Goal: Task Accomplishment & Management: Use online tool/utility

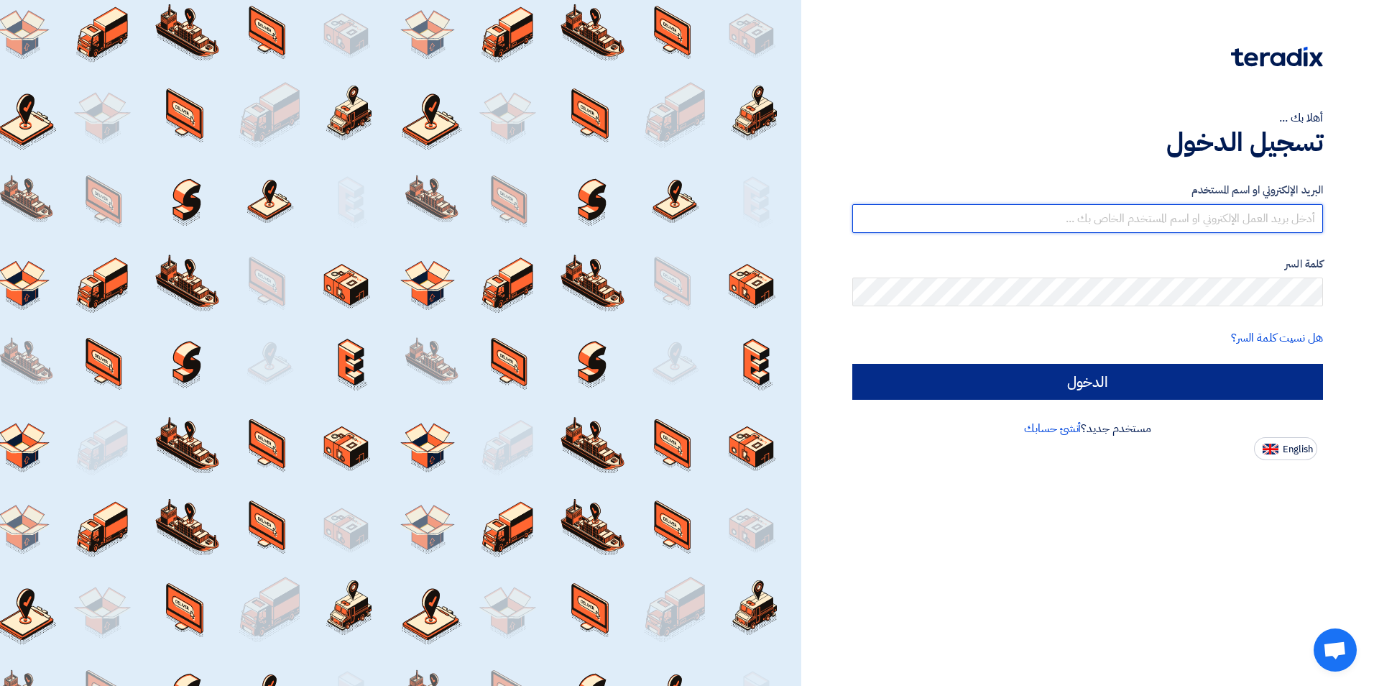
type input "[EMAIL_ADDRESS][DOMAIN_NAME]"
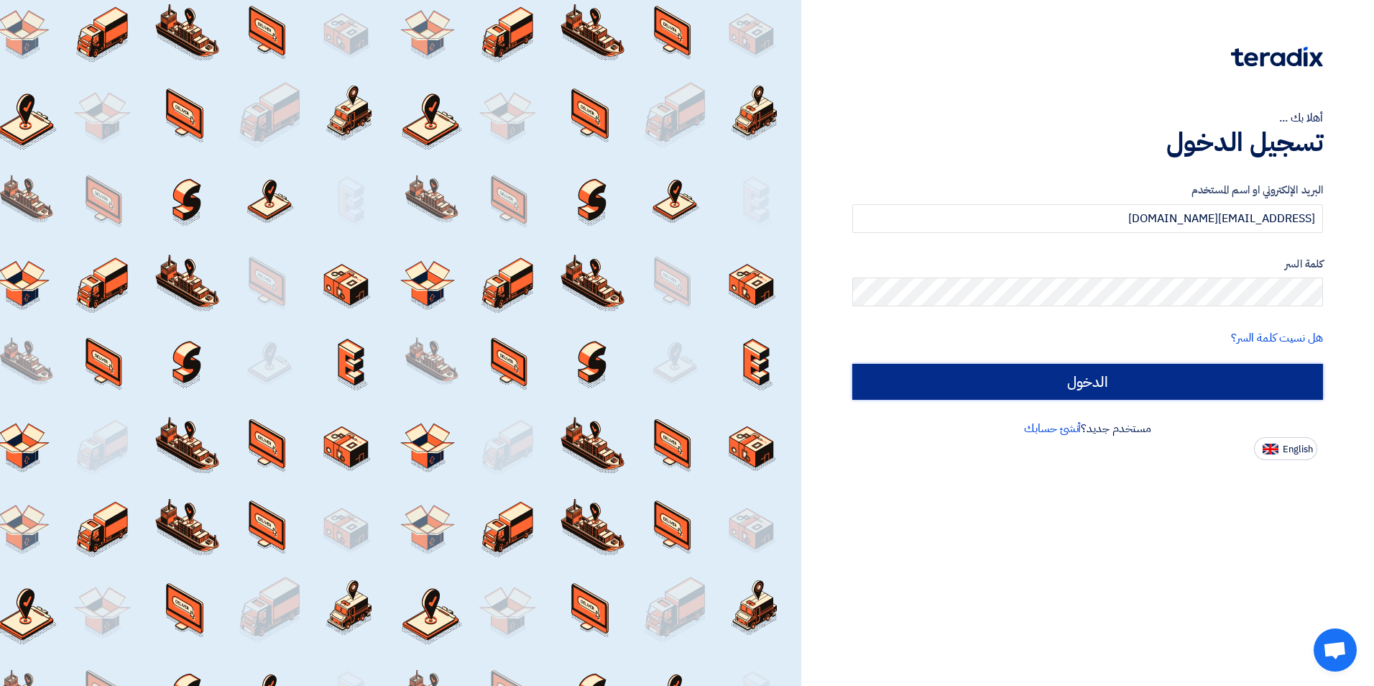
click at [1065, 370] on input "الدخول" at bounding box center [1088, 382] width 471 height 36
type input "Sign in"
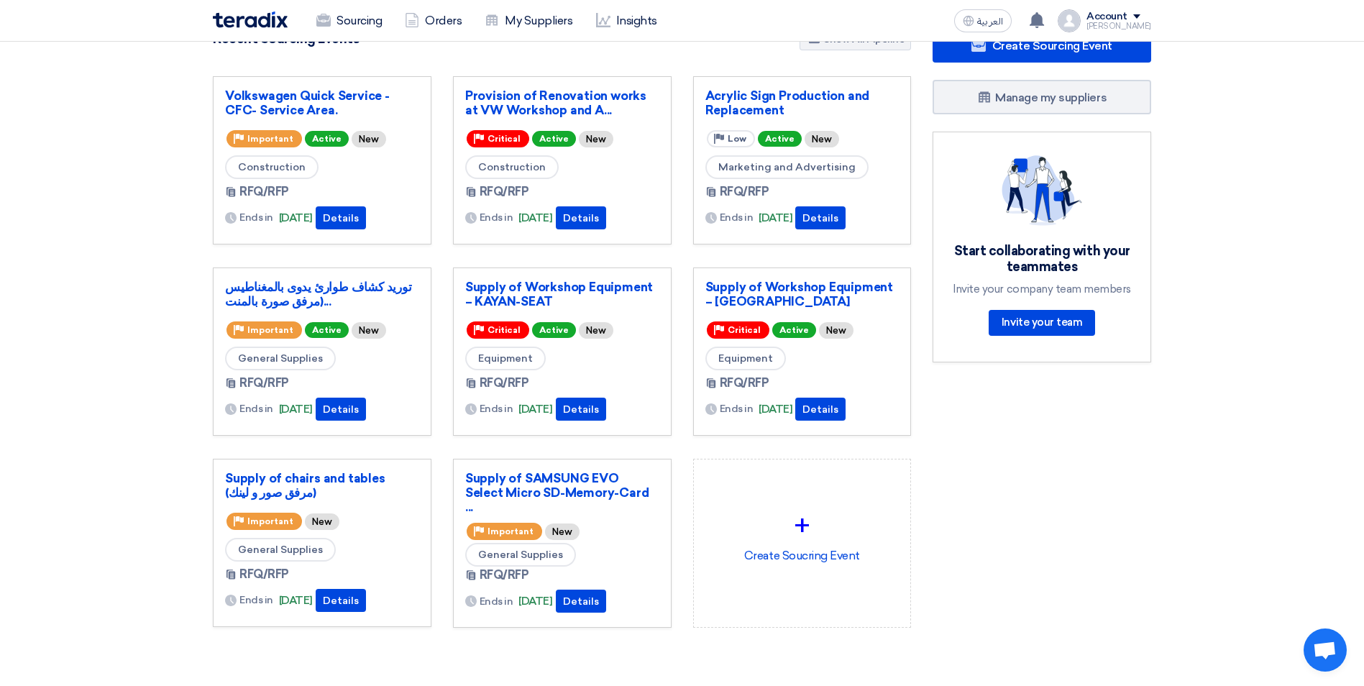
scroll to position [72, 0]
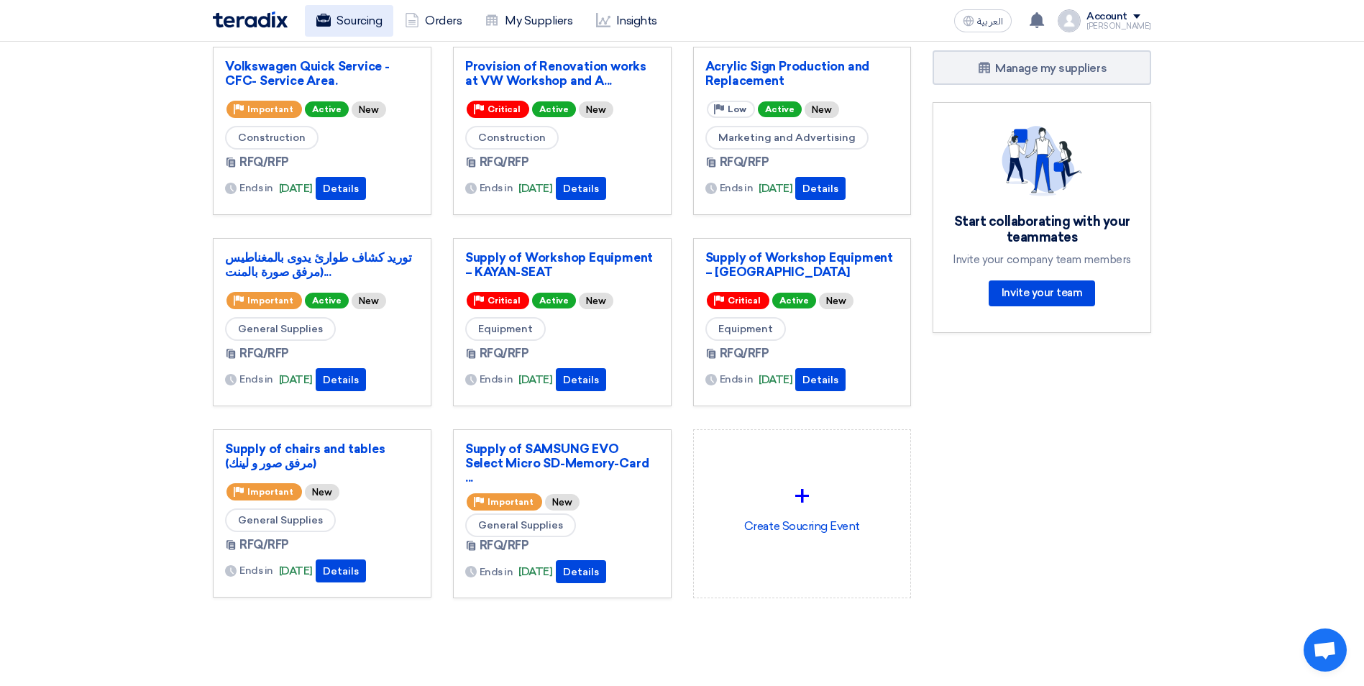
click at [343, 25] on link "Sourcing" at bounding box center [349, 21] width 88 height 32
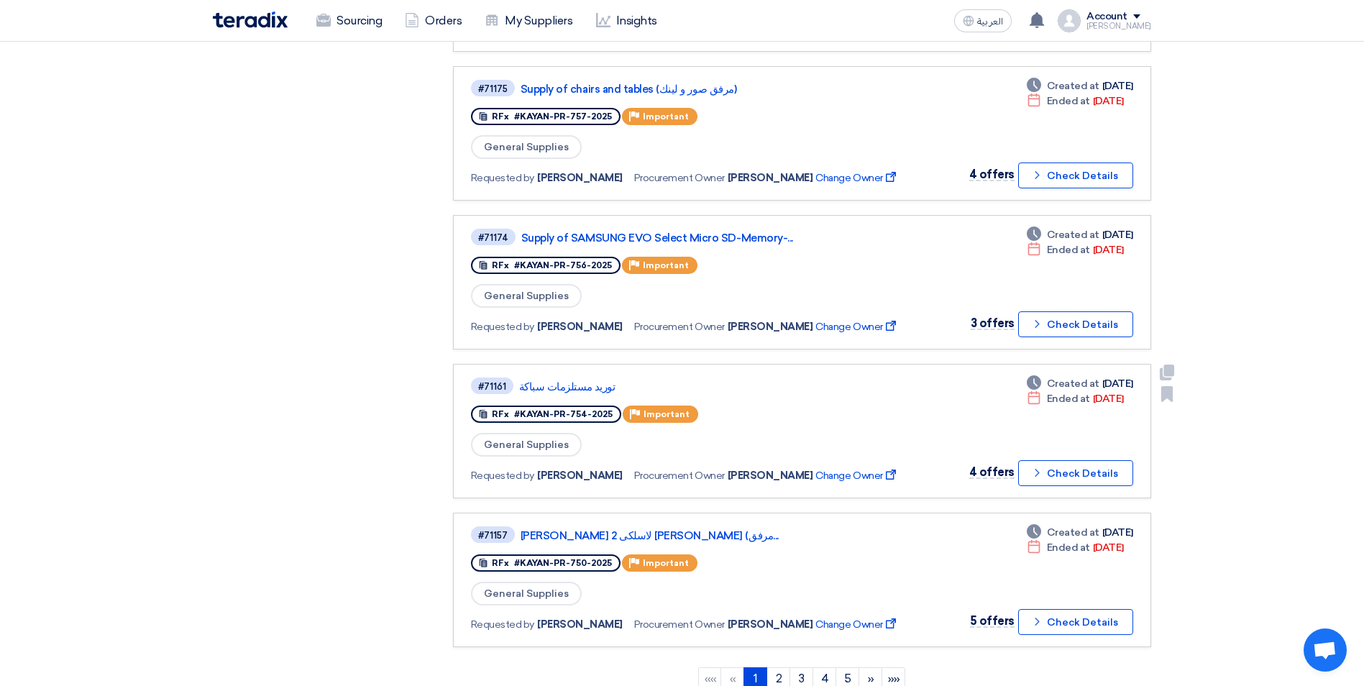
scroll to position [1150, 0]
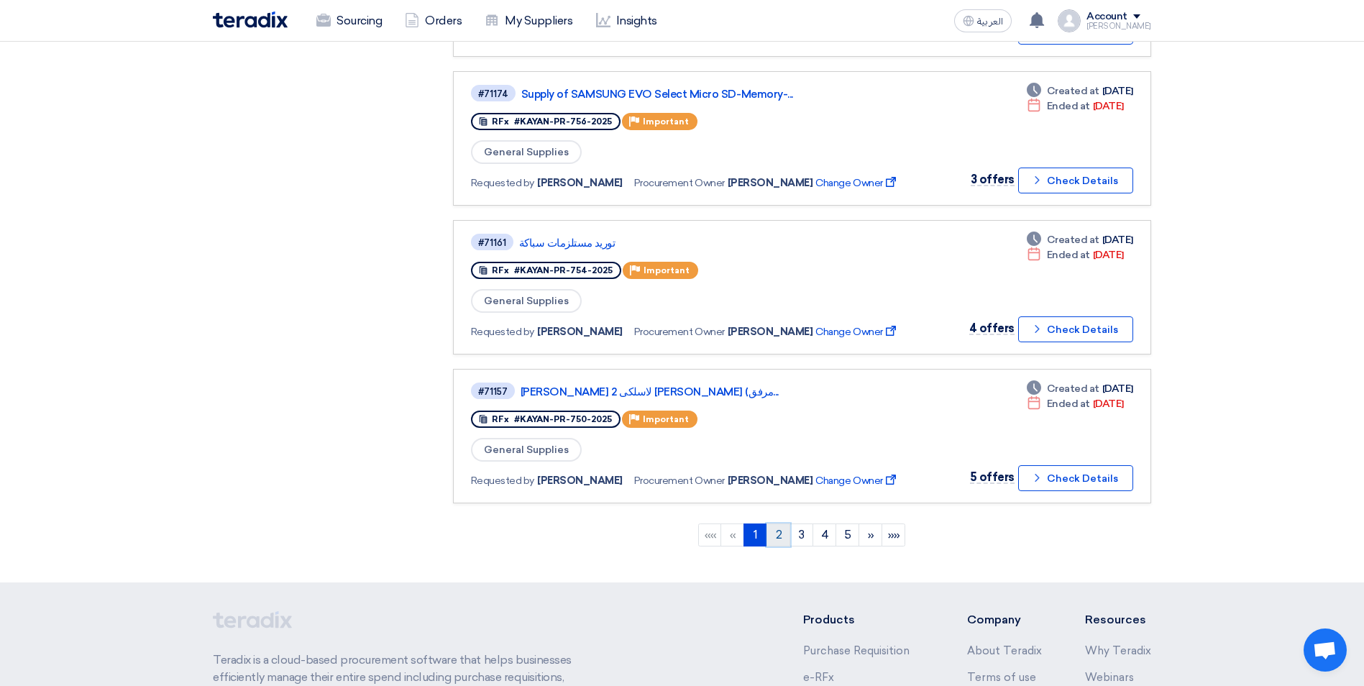
click at [780, 541] on link "2" at bounding box center [778, 534] width 24 height 23
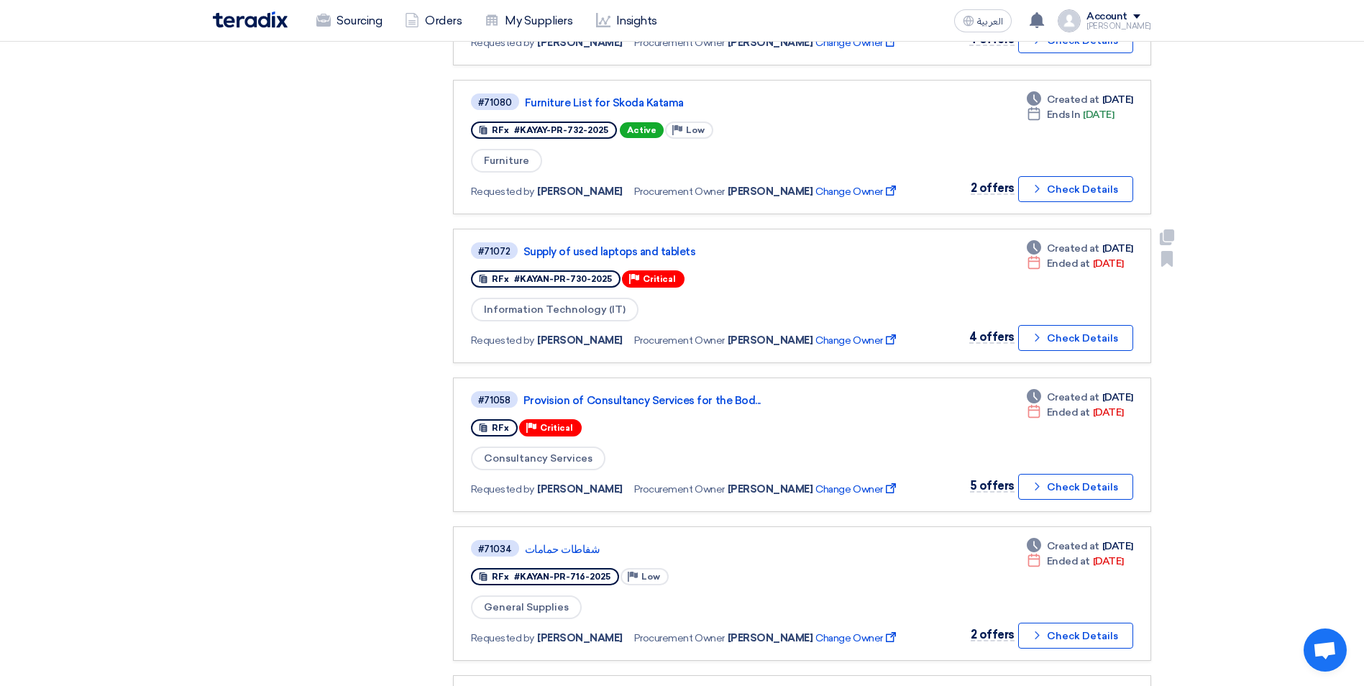
scroll to position [719, 0]
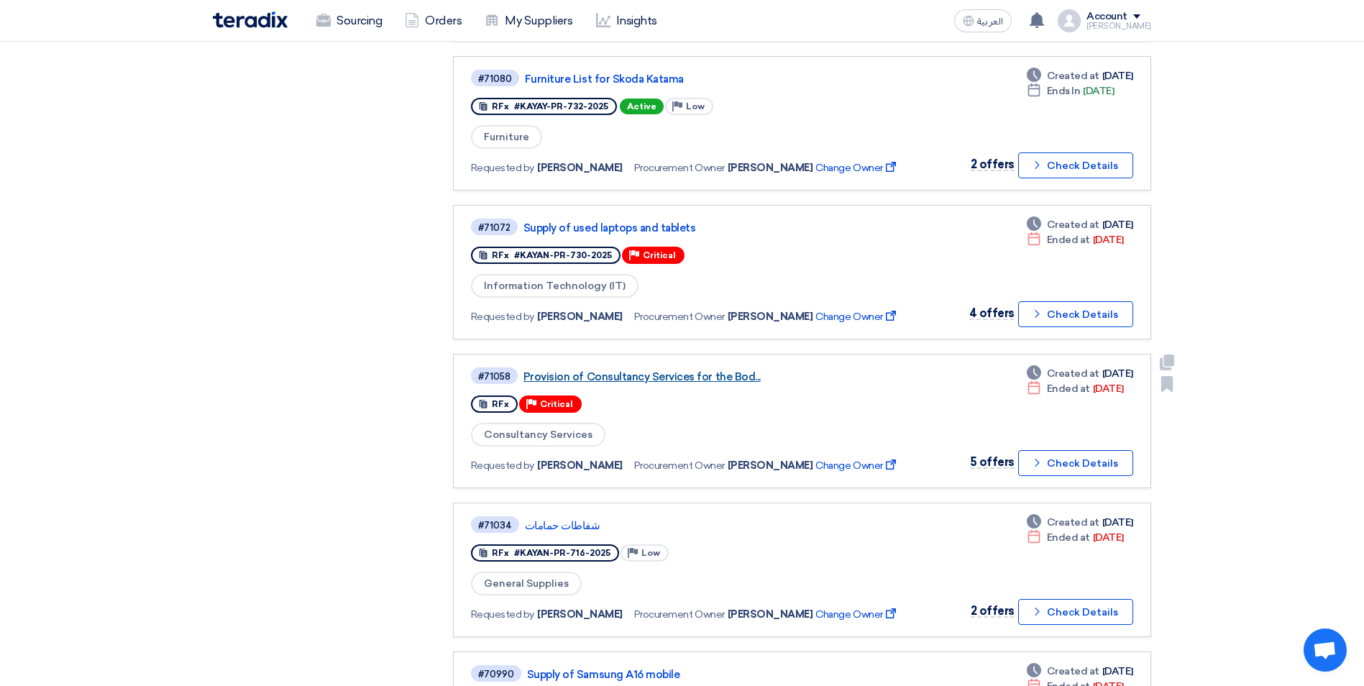
click at [663, 380] on link "Provision of Consultancy Services for the Bod..." at bounding box center [702, 376] width 359 height 13
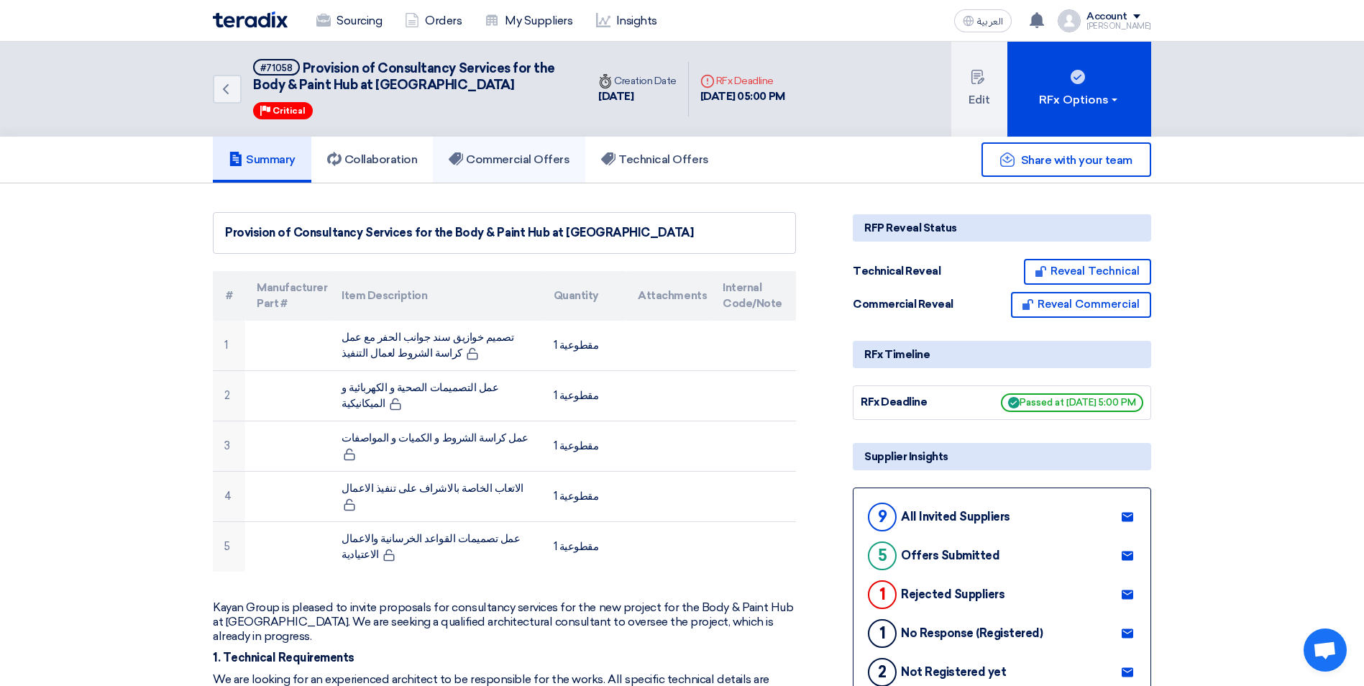
click at [531, 155] on h5 "Commercial Offers" at bounding box center [509, 159] width 121 height 14
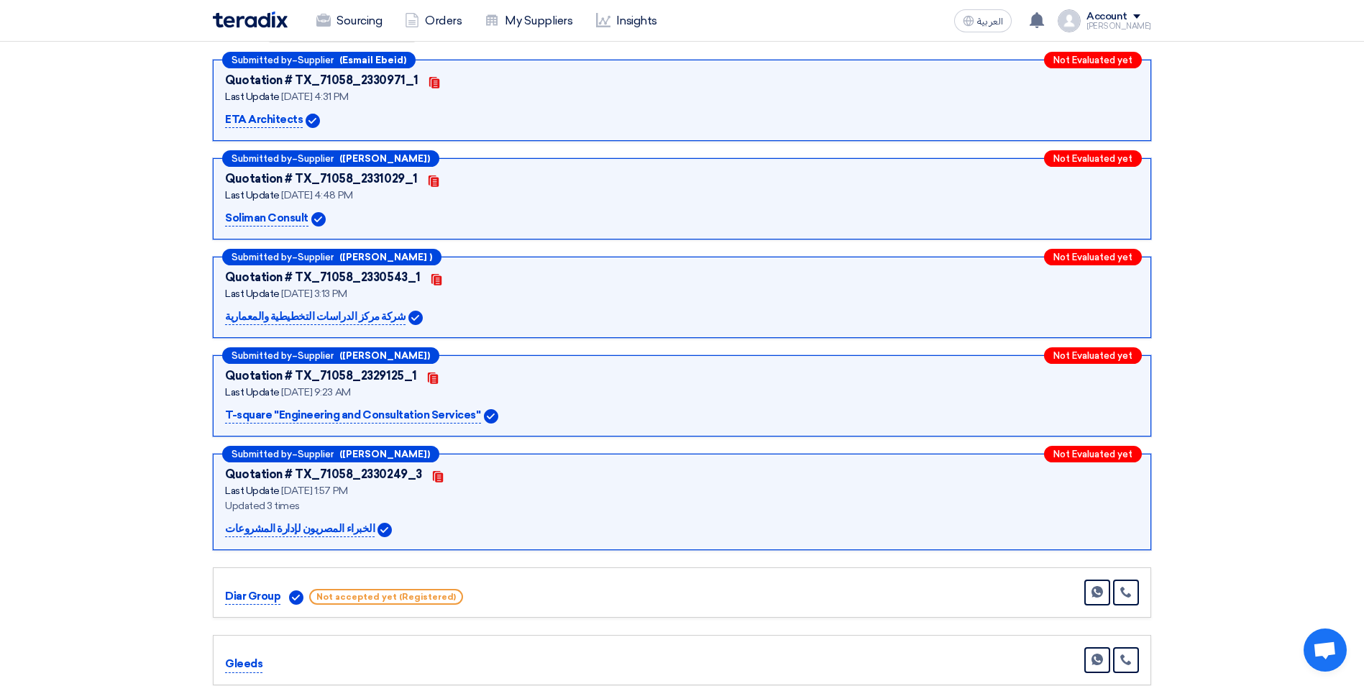
scroll to position [216, 0]
